Goal: Find specific page/section: Find specific page/section

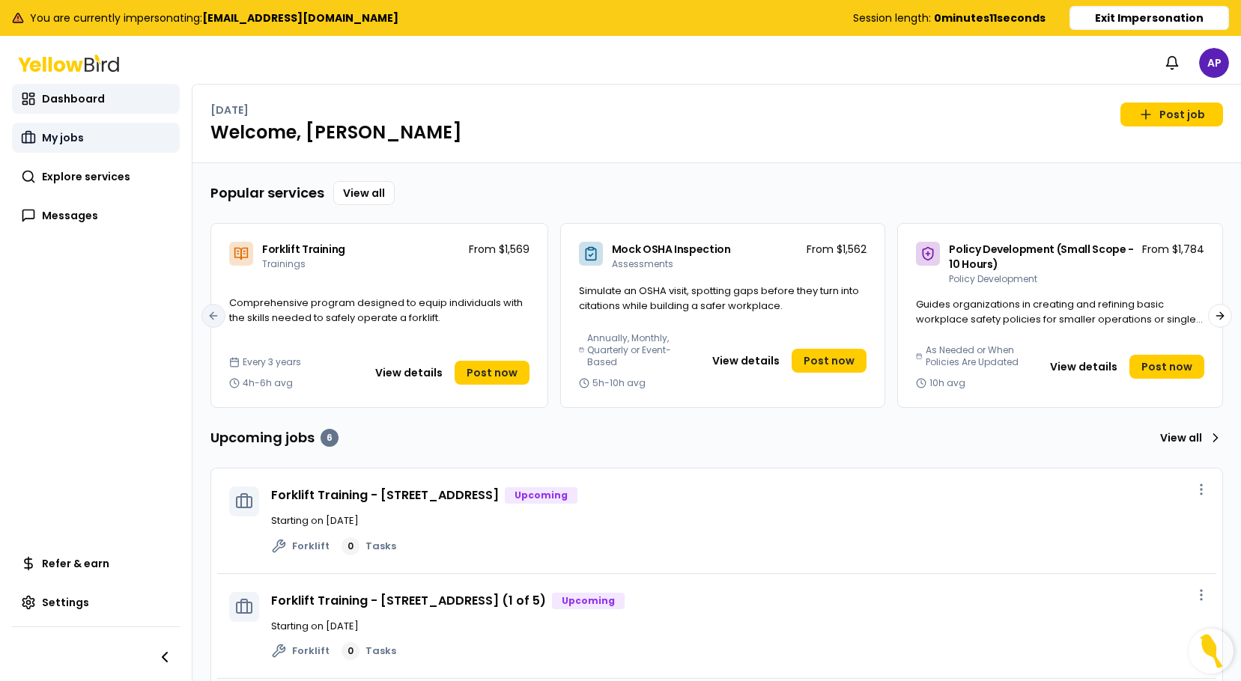
click at [58, 131] on span "My jobs" at bounding box center [63, 137] width 42 height 15
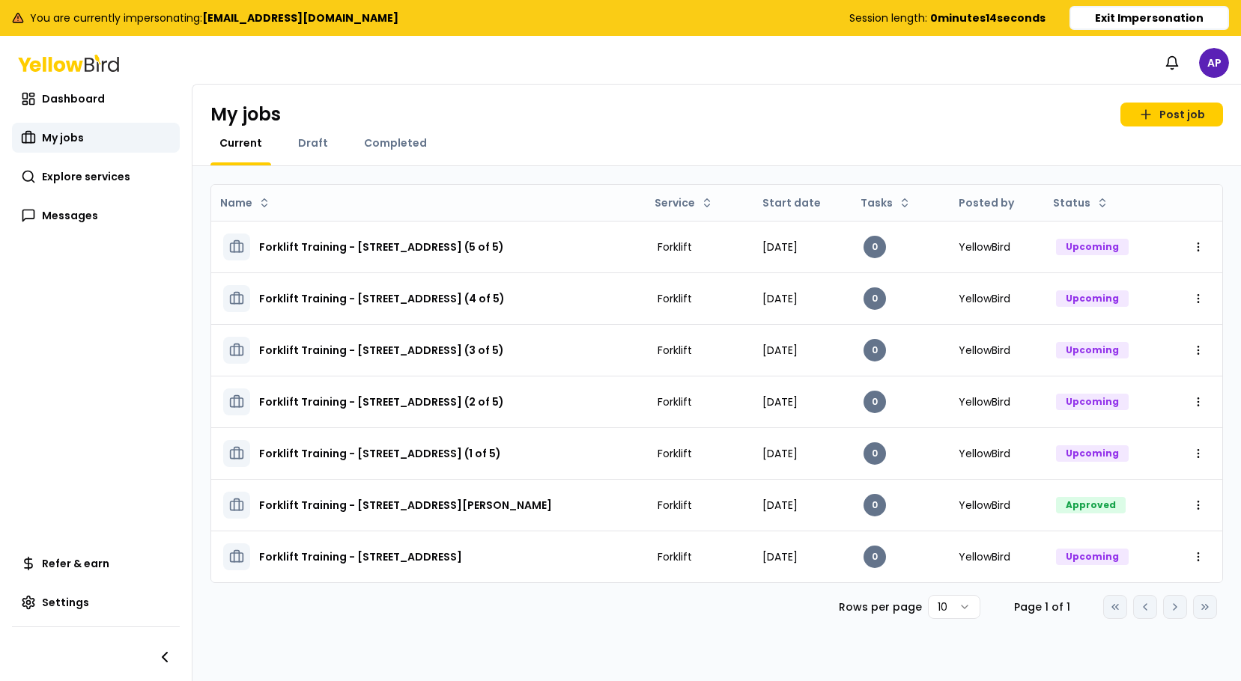
click at [398, 154] on div "Completed" at bounding box center [395, 151] width 81 height 30
click at [392, 147] on span "Completed" at bounding box center [395, 143] width 63 height 15
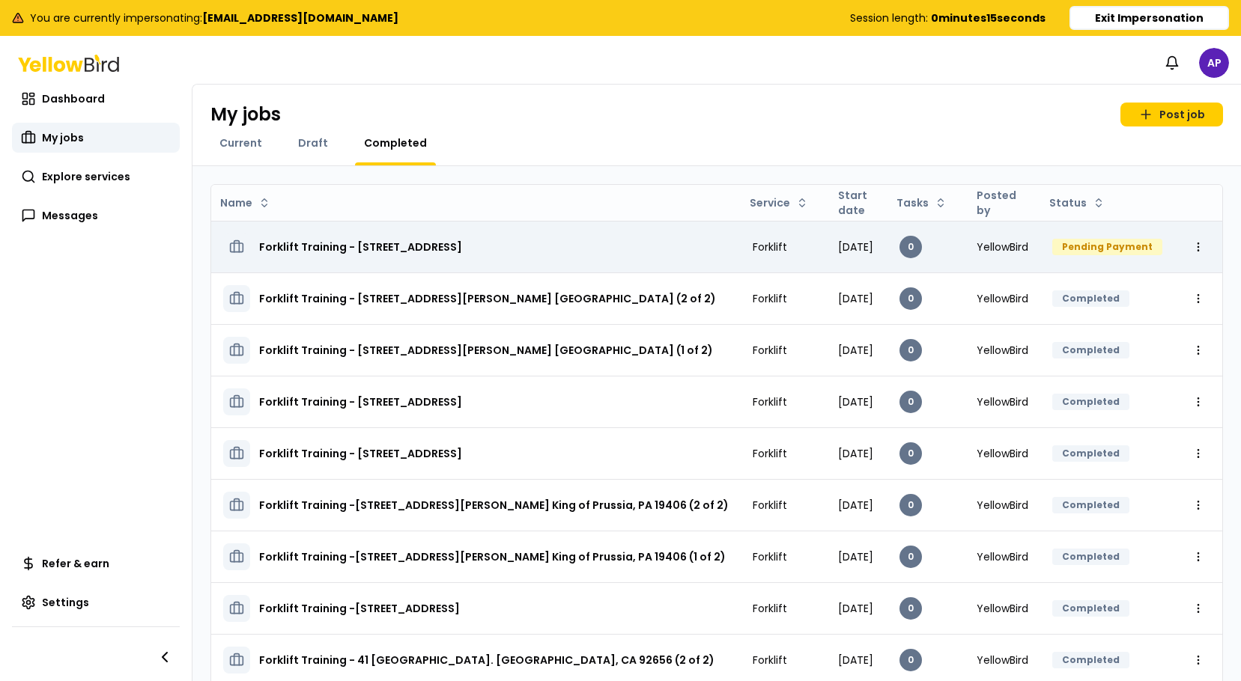
scroll to position [87, 0]
